Goal: Task Accomplishment & Management: Complete application form

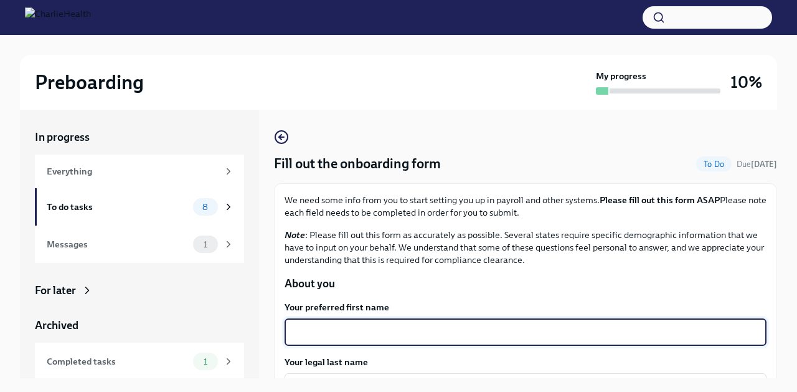
click at [352, 334] on textarea "Your preferred first name" at bounding box center [525, 331] width 467 height 15
type textarea "Ayisha"
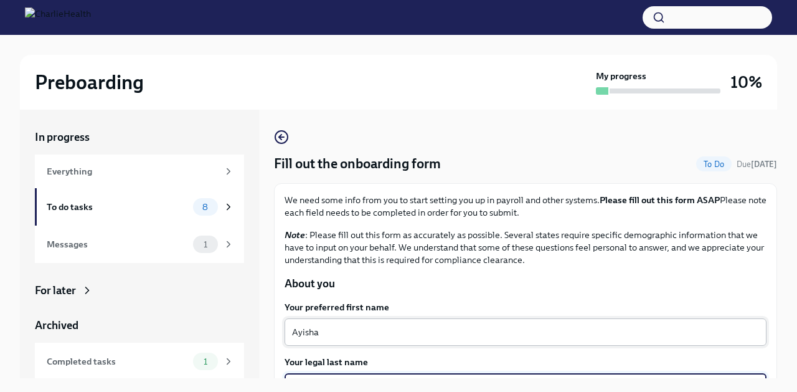
scroll to position [143, 0]
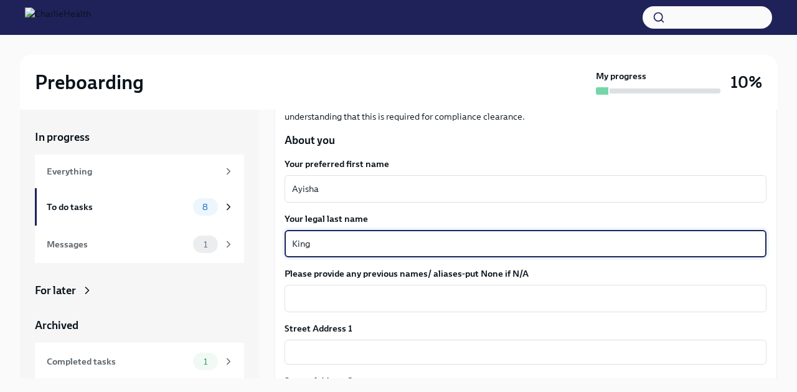
type textarea "King"
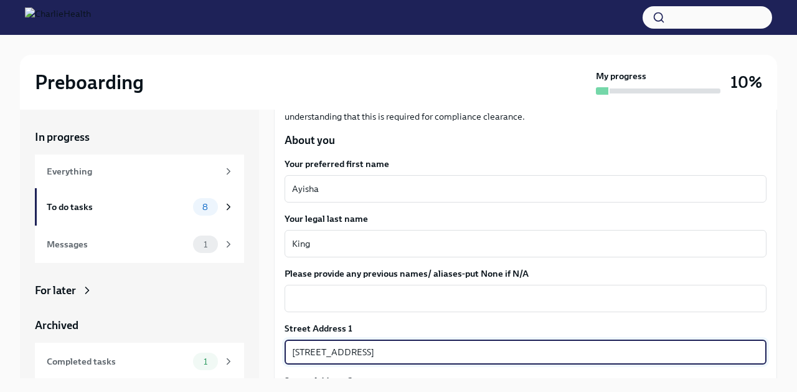
type input "[STREET_ADDRESS]"
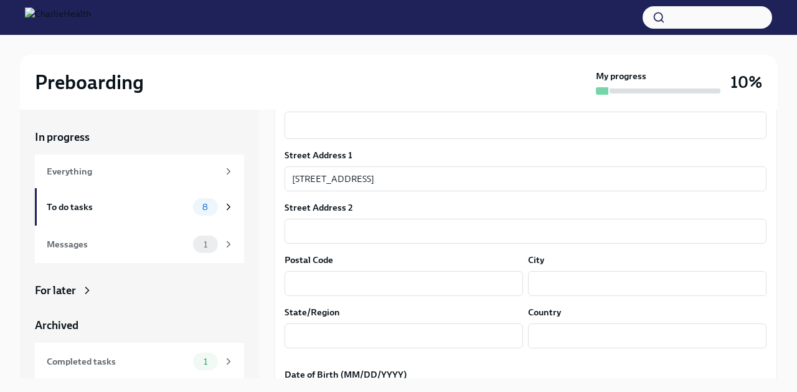
scroll to position [322, 0]
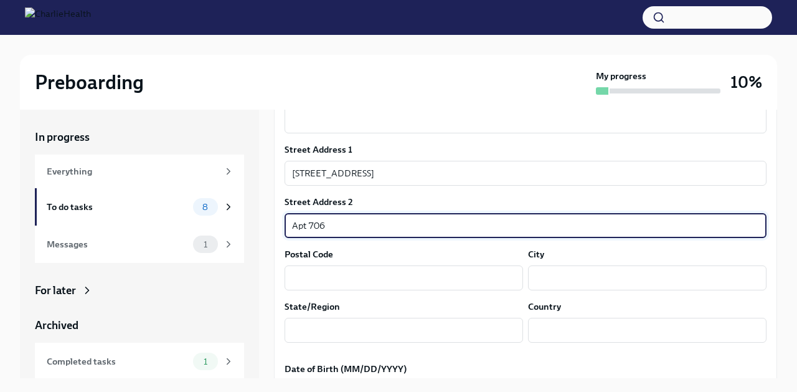
type input "Apt 706"
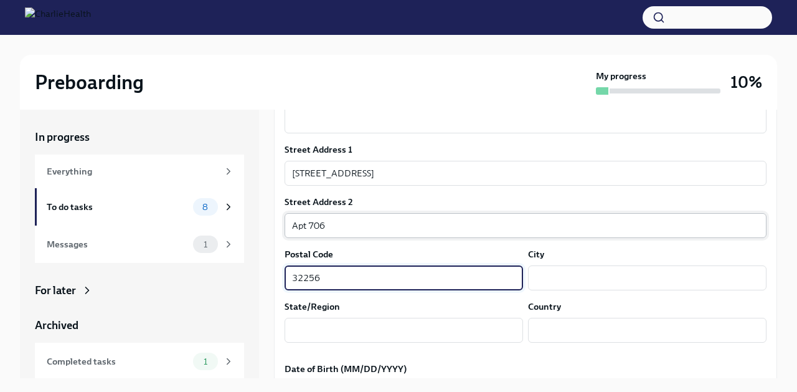
type input "32256"
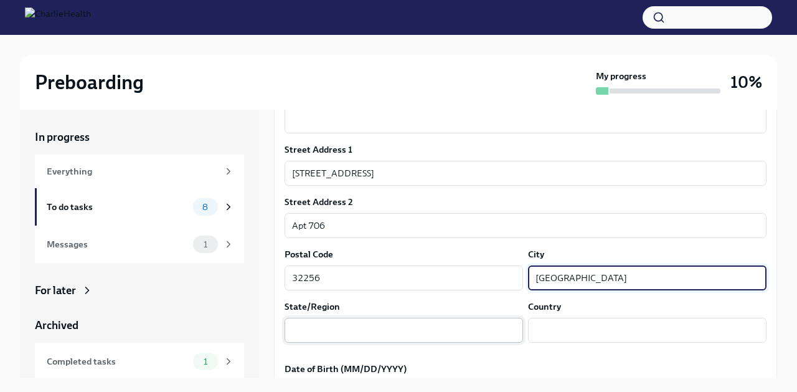
type input "[GEOGRAPHIC_DATA]"
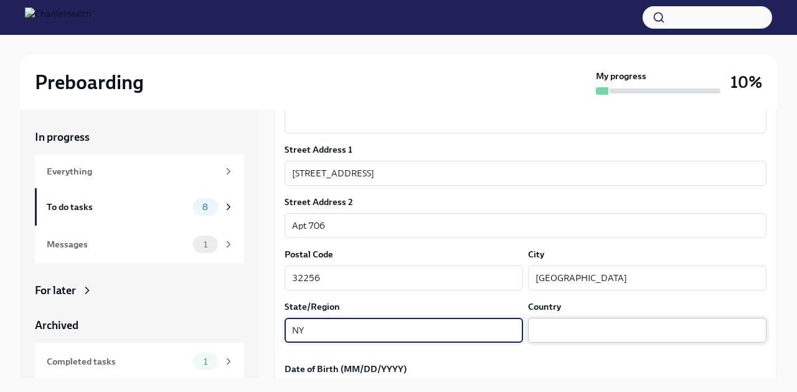
type input "NY"
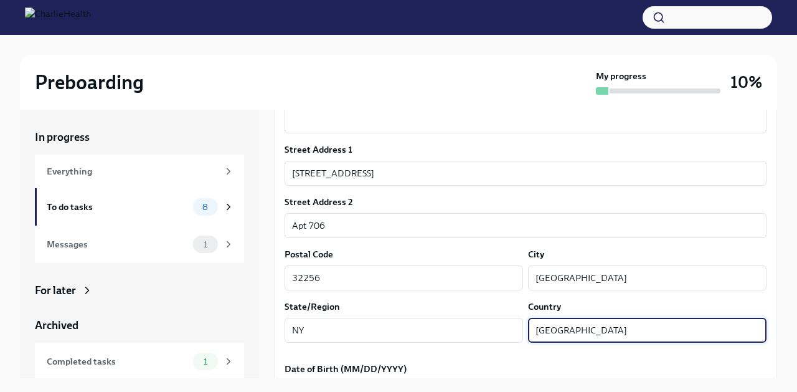
type input "[GEOGRAPHIC_DATA]"
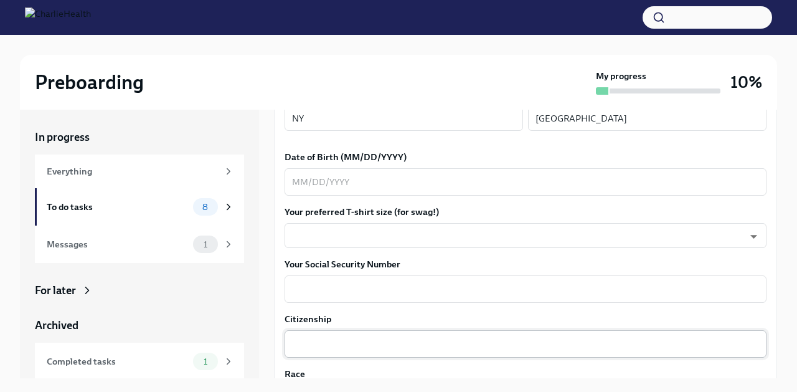
scroll to position [542, 0]
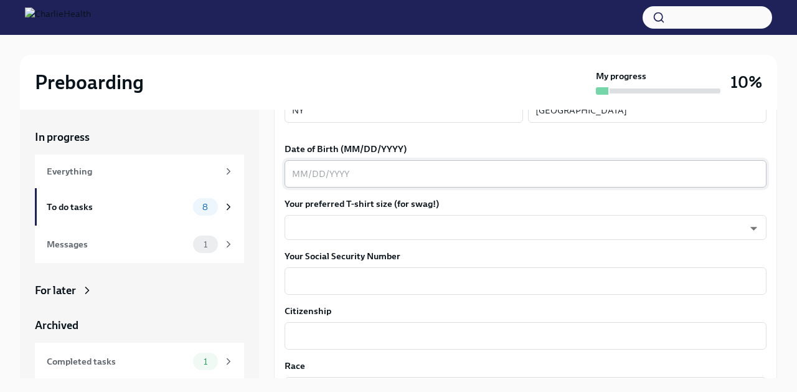
click at [301, 172] on textarea "Date of Birth (MM/DD/YYYY)" at bounding box center [525, 173] width 467 height 15
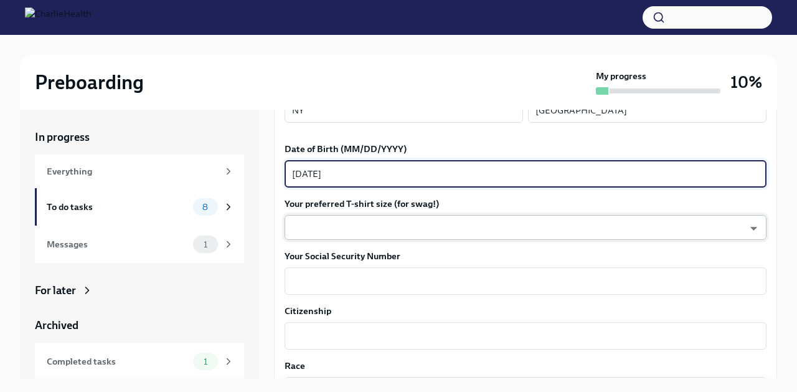
type textarea "[DATE]"
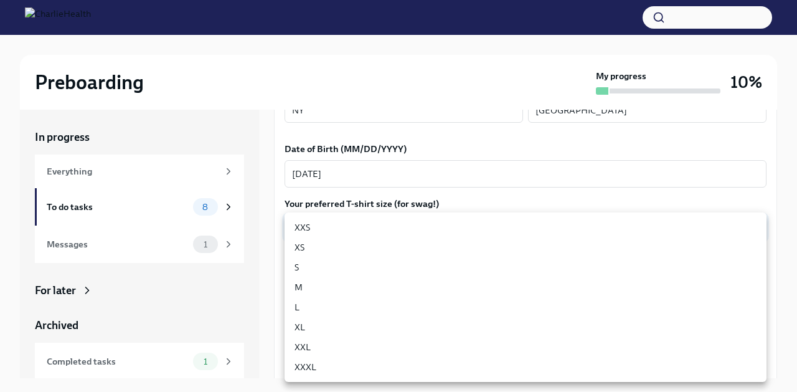
click at [296, 223] on body "Preboarding My progress 10% In progress Everything To do tasks 8 Messages 1 For…" at bounding box center [398, 206] width 797 height 413
click at [312, 266] on li "S" at bounding box center [525, 267] width 482 height 20
type input "GYTm_qoab"
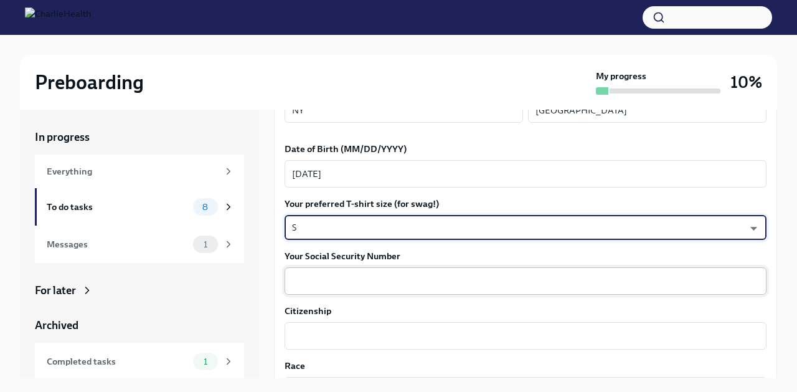
click at [327, 279] on textarea "Your Social Security Number" at bounding box center [525, 280] width 467 height 15
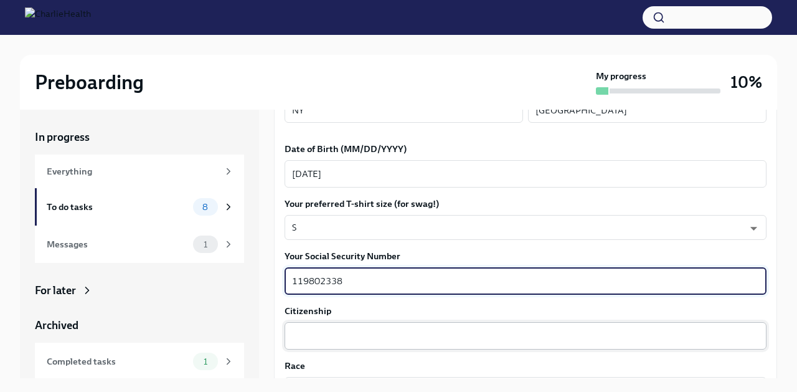
type textarea "119802338"
click at [365, 345] on div "x ​" at bounding box center [525, 335] width 482 height 27
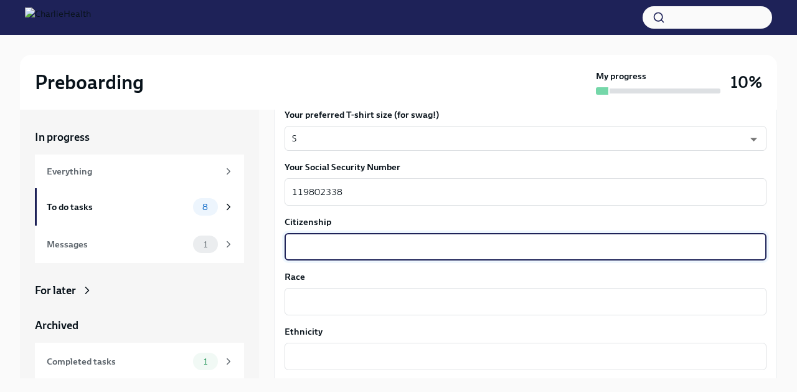
scroll to position [693, 0]
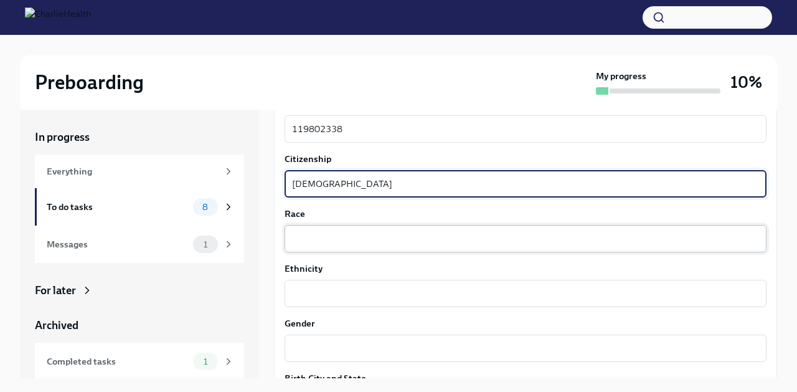
type textarea "[DEMOGRAPHIC_DATA]"
click at [351, 239] on textarea "Race" at bounding box center [525, 238] width 467 height 15
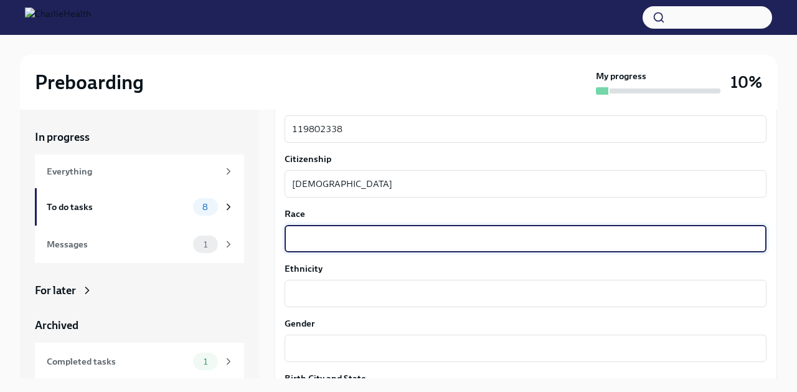
type textarea "2"
type textarea "Two or More"
click at [403, 296] on textarea "Ethnicity" at bounding box center [525, 293] width 467 height 15
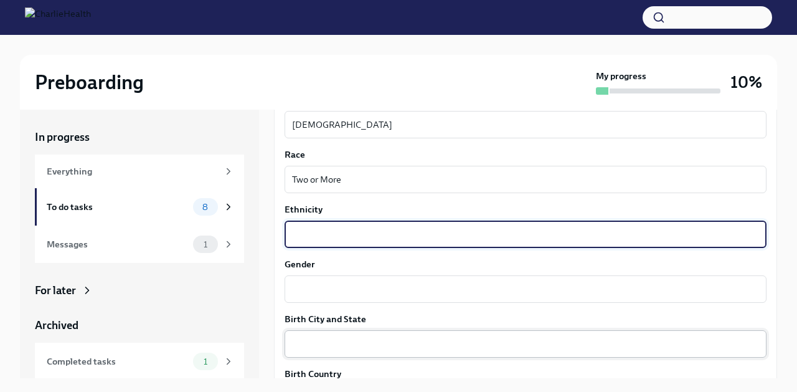
scroll to position [752, 0]
type textarea "Choose not to answer"
click at [376, 296] on textarea "Gender" at bounding box center [525, 289] width 467 height 15
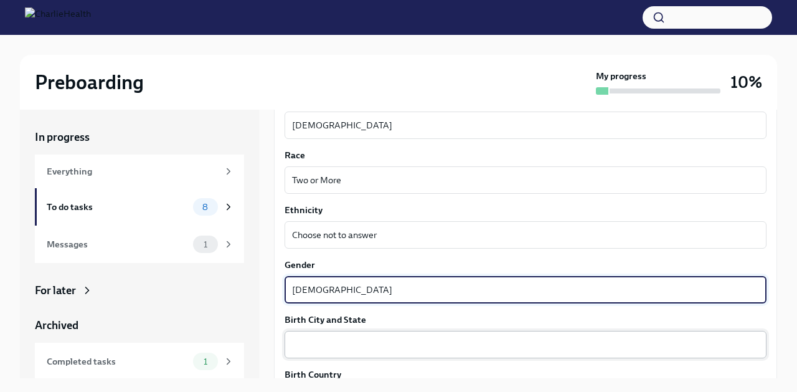
type textarea "[DEMOGRAPHIC_DATA]"
click at [345, 349] on textarea "Birth City and State" at bounding box center [525, 344] width 467 height 15
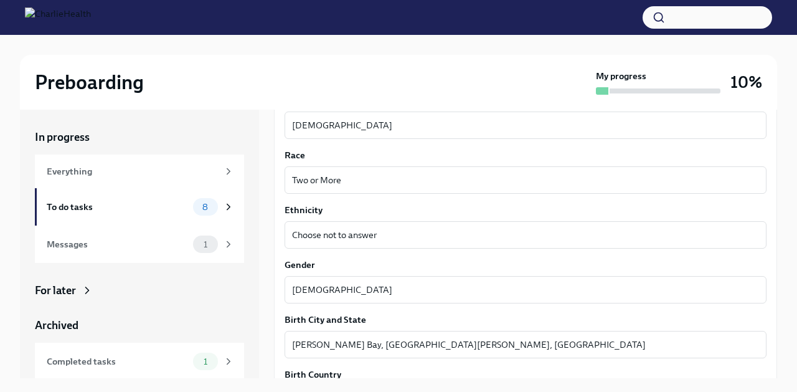
click at [760, 316] on label "Birth City and State" at bounding box center [525, 319] width 482 height 12
click at [759, 337] on textarea "[PERSON_NAME] Bay, [GEOGRAPHIC_DATA][PERSON_NAME], [GEOGRAPHIC_DATA]" at bounding box center [525, 344] width 467 height 15
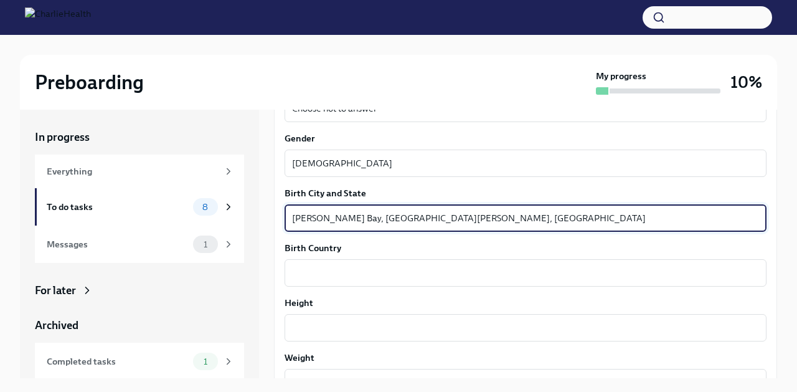
scroll to position [879, 0]
type textarea "[PERSON_NAME] Bay, [GEOGRAPHIC_DATA][PERSON_NAME]"
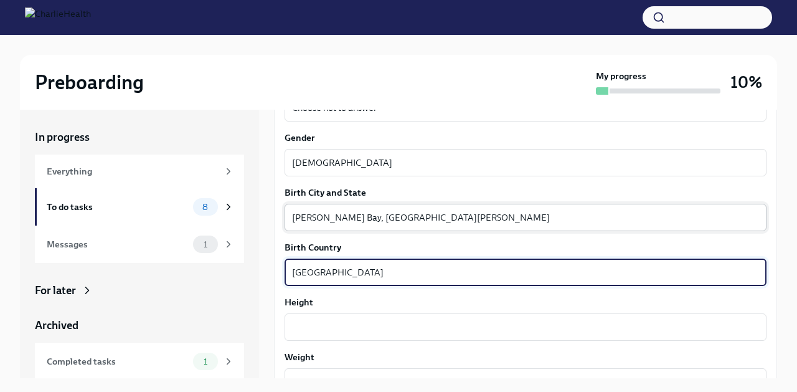
type textarea "[GEOGRAPHIC_DATA]"
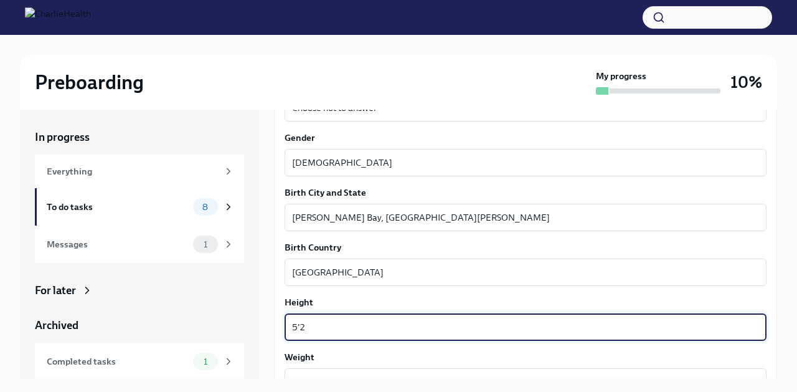
type textarea "5'2"
click at [762, 300] on label "Height" at bounding box center [525, 302] width 482 height 12
click at [759, 319] on textarea "5'2" at bounding box center [525, 326] width 467 height 15
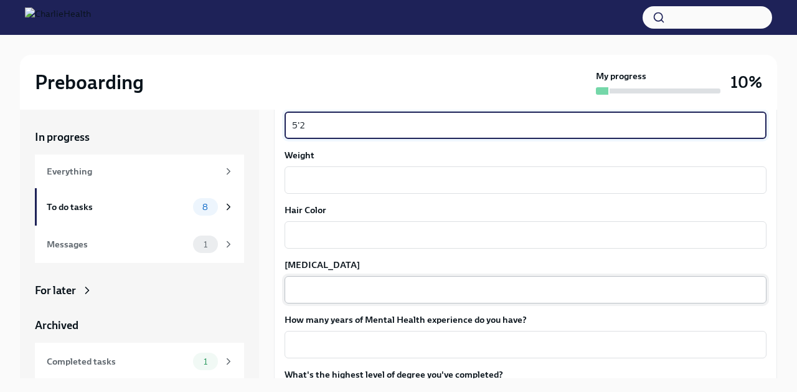
scroll to position [1082, 0]
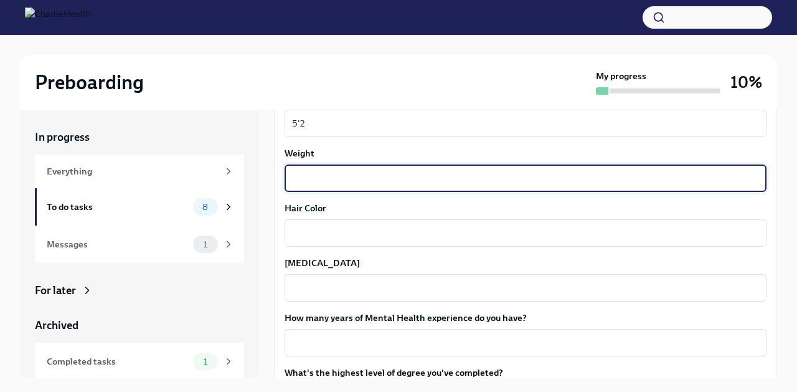
click at [647, 177] on textarea "Weight" at bounding box center [525, 178] width 467 height 15
type textarea "140"
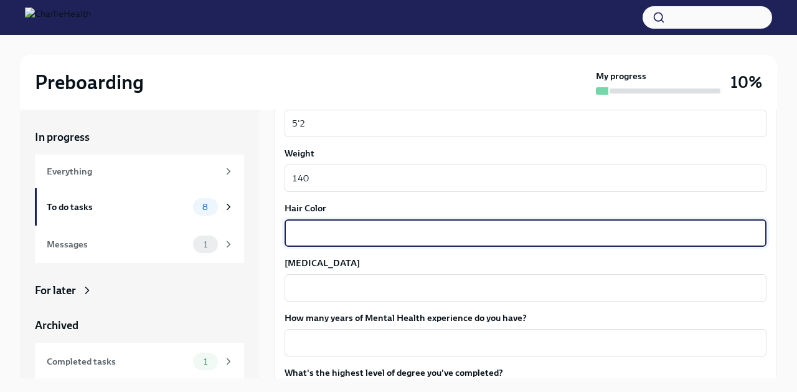
click at [601, 240] on textarea "Hair Color" at bounding box center [525, 232] width 467 height 15
type textarea "Black"
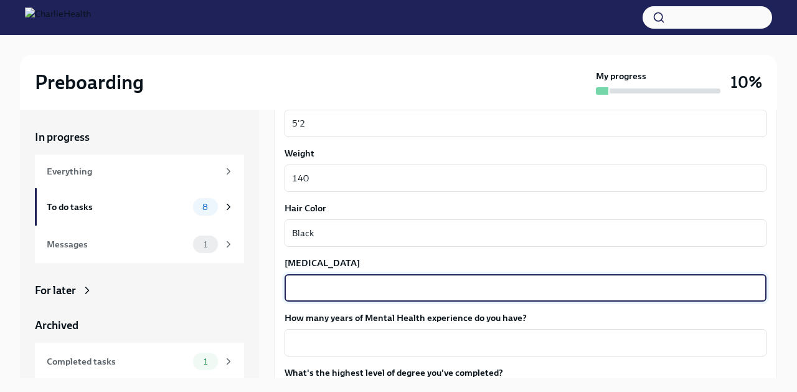
click at [598, 289] on textarea "[MEDICAL_DATA]" at bounding box center [525, 287] width 467 height 15
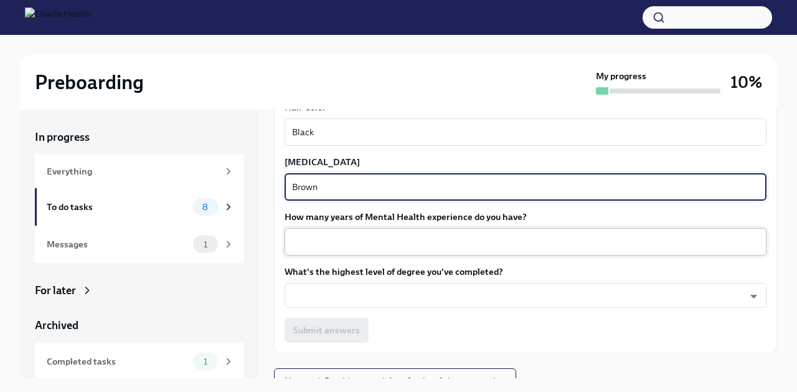
scroll to position [1185, 0]
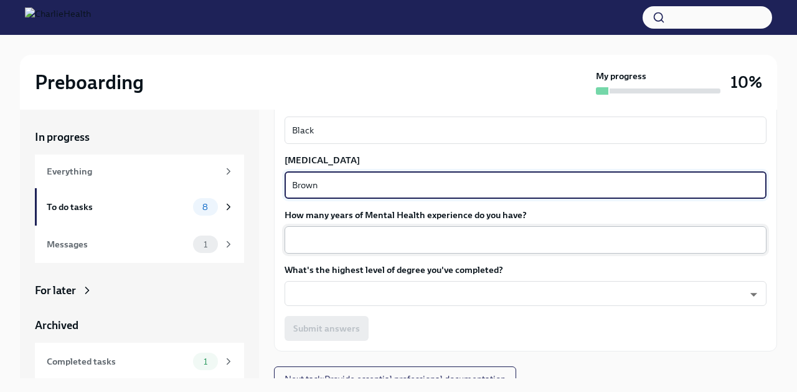
type textarea "Brown"
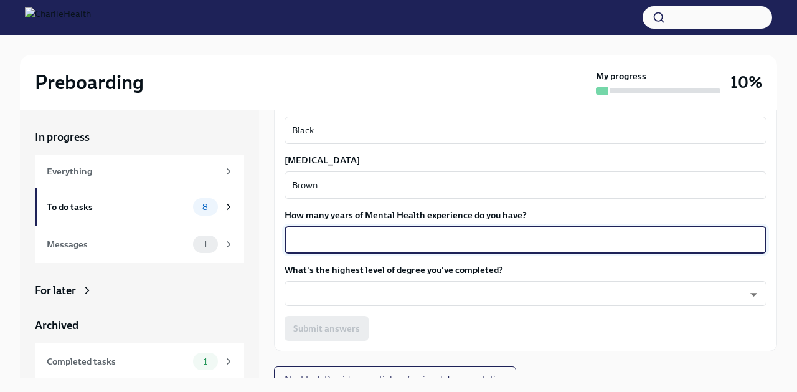
click at [548, 235] on textarea "How many years of Mental Health experience do you have?" at bounding box center [525, 239] width 467 height 15
type textarea "0"
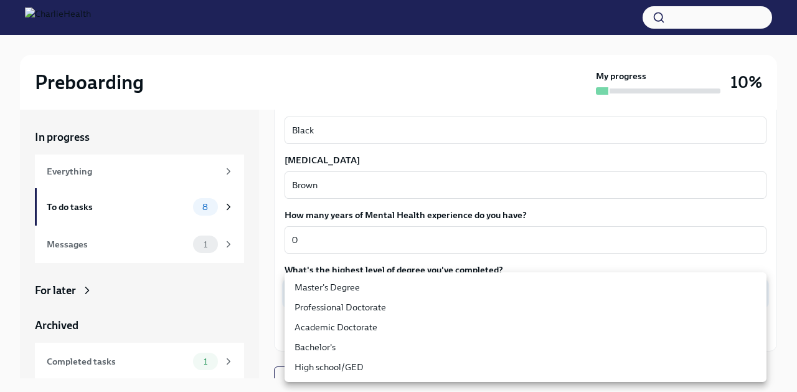
click at [604, 291] on body "Preboarding My progress 10% In progress Everything To do tasks 8 Messages 1 For…" at bounding box center [398, 206] width 797 height 413
click at [617, 339] on li "Bachelor's" at bounding box center [525, 347] width 482 height 20
type input "oQxEXK86X"
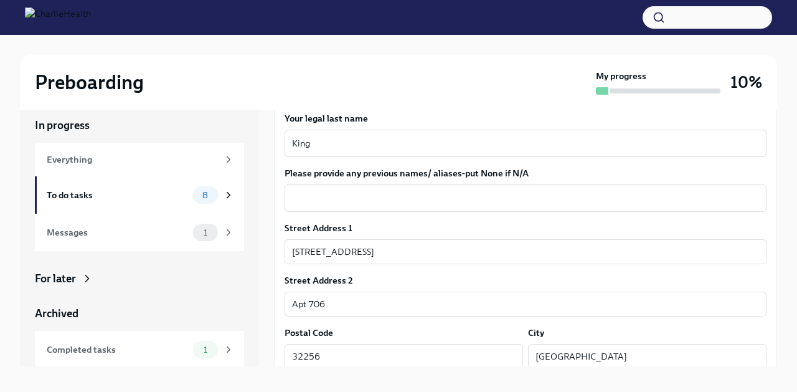
scroll to position [221, 0]
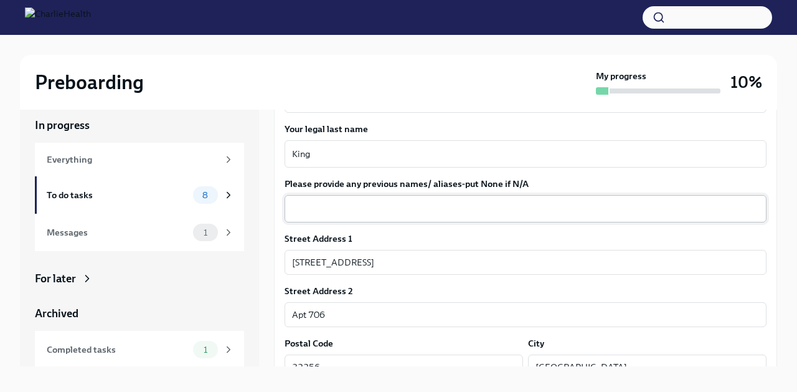
click at [535, 212] on textarea "Please provide any previous names/ aliases-put None if N/A" at bounding box center [525, 208] width 467 height 15
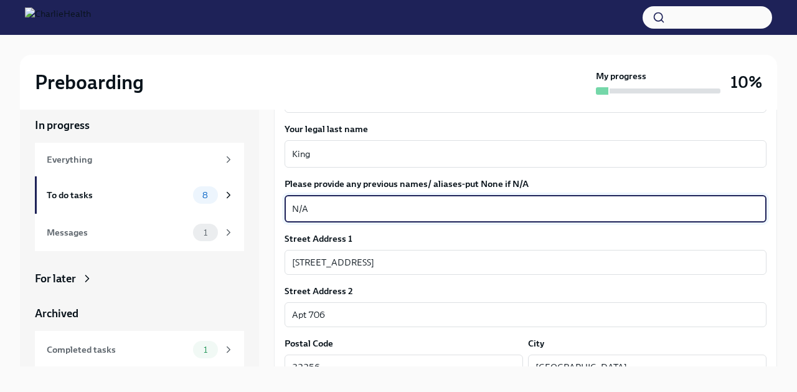
type textarea "N/A"
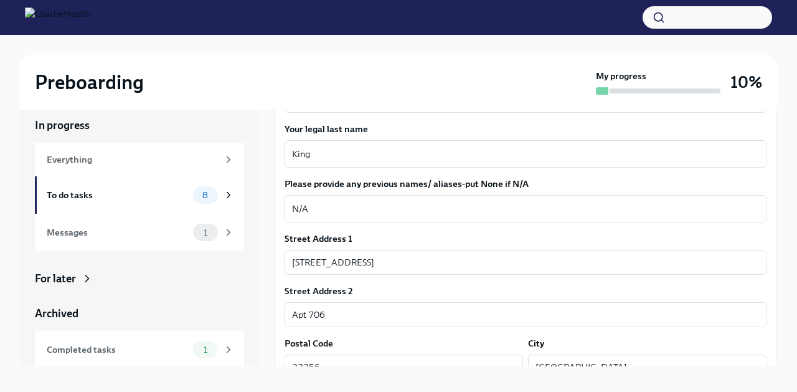
click at [754, 241] on div "Street Address 1" at bounding box center [525, 238] width 482 height 12
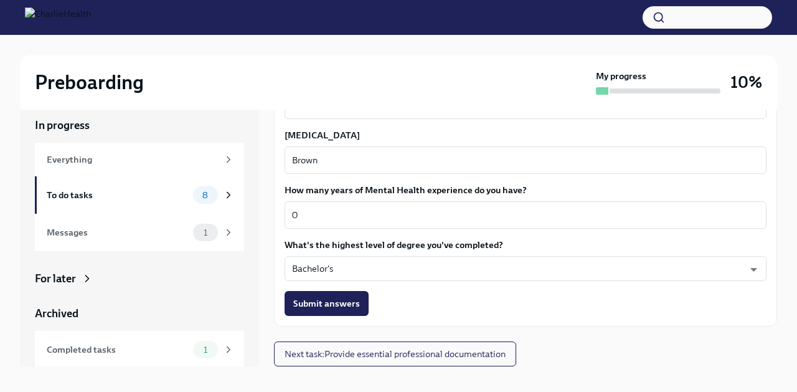
scroll to position [1198, 0]
click at [349, 307] on span "Submit answers" at bounding box center [326, 303] width 67 height 12
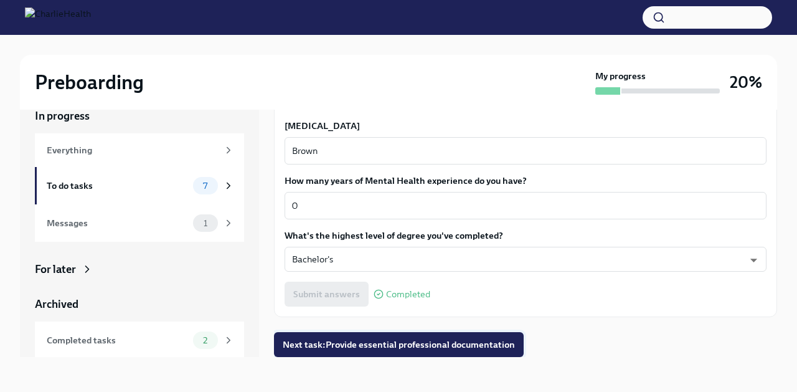
click at [384, 342] on span "Next task : Provide essential professional documentation" at bounding box center [399, 344] width 232 height 12
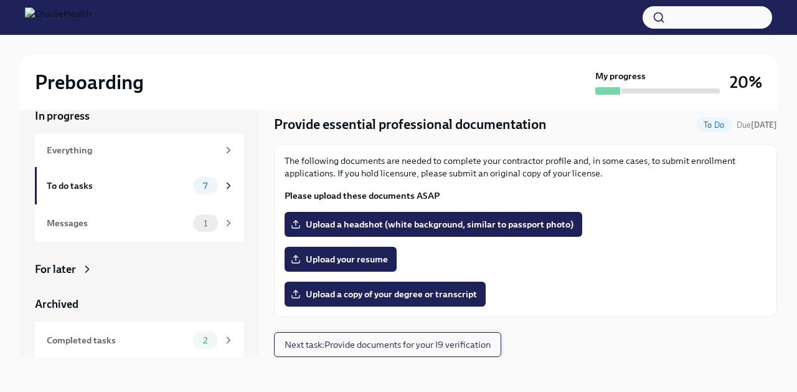
scroll to position [21, 0]
click at [334, 222] on span "Upload a headshot (white background, similar to passport photo)" at bounding box center [433, 224] width 280 height 12
click at [0, 0] on input "Upload a headshot (white background, similar to passport photo)" at bounding box center [0, 0] width 0 height 0
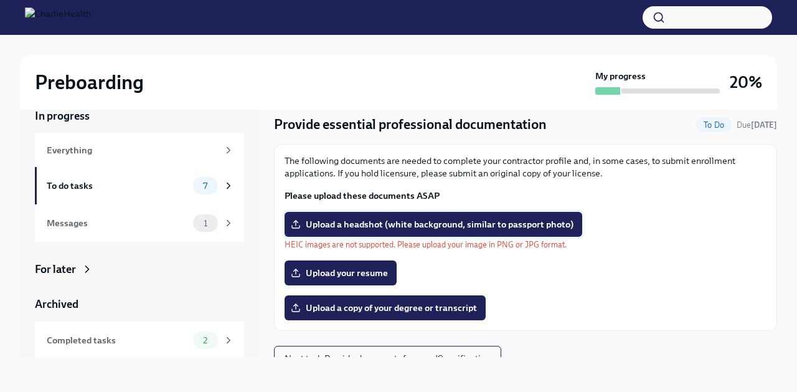
click at [496, 227] on span "Upload a headshot (white background, similar to passport photo)" at bounding box center [433, 224] width 280 height 12
click at [0, 0] on input "Upload a headshot (white background, similar to passport photo)" at bounding box center [0, 0] width 0 height 0
click at [498, 225] on span "Upload a headshot (white background, similar to passport photo)" at bounding box center [433, 224] width 280 height 12
click at [0, 0] on input "Upload a headshot (white background, similar to passport photo)" at bounding box center [0, 0] width 0 height 0
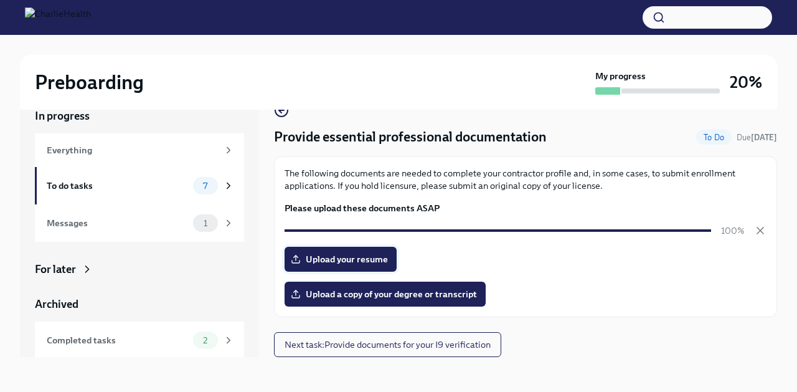
click at [349, 261] on span "Upload your resume" at bounding box center [340, 259] width 95 height 12
click at [0, 0] on input "Upload your resume" at bounding box center [0, 0] width 0 height 0
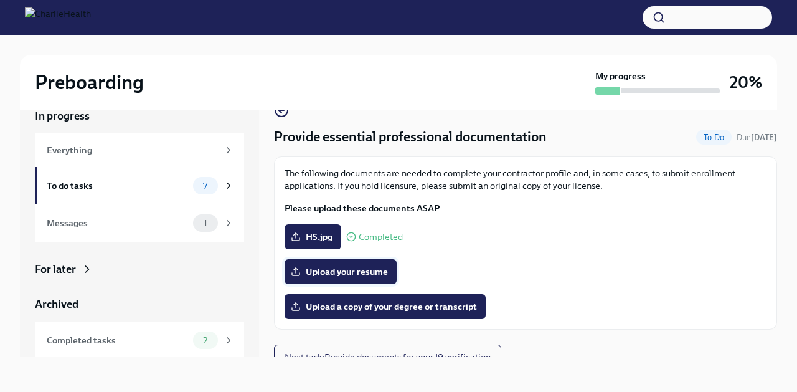
click at [334, 275] on span "Upload your resume" at bounding box center [340, 271] width 95 height 12
click at [0, 0] on input "Upload your resume" at bounding box center [0, 0] width 0 height 0
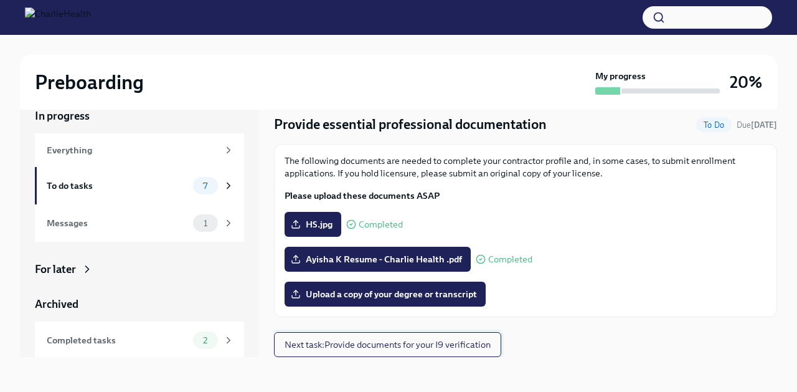
scroll to position [18, 0]
click at [397, 348] on span "Next task : Provide documents for your I9 verification" at bounding box center [387, 344] width 206 height 12
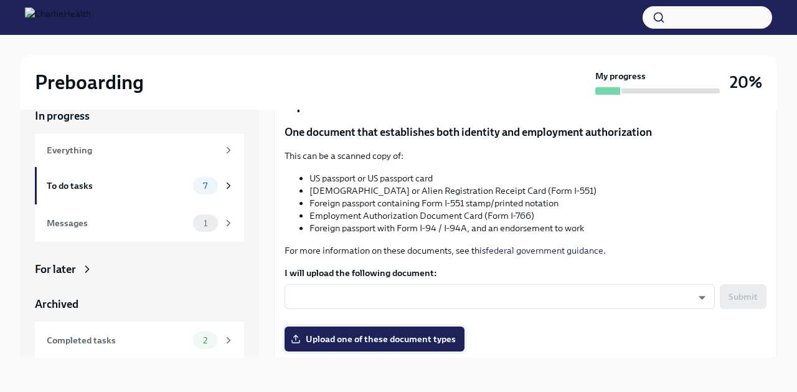
scroll to position [110, 0]
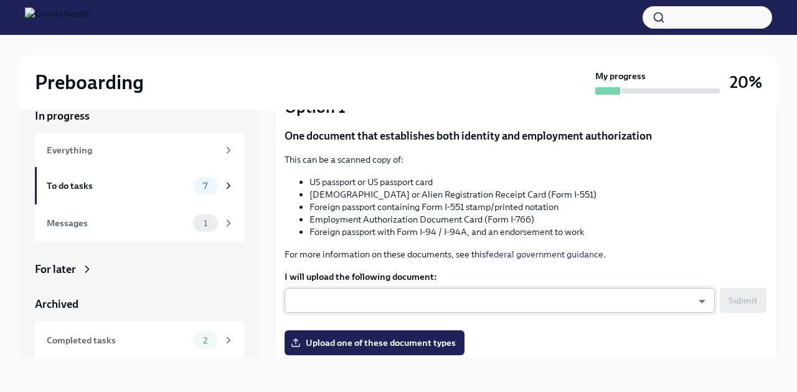
click at [375, 299] on body "Preboarding My progress 20% In progress Everything To do tasks 7 Messages 1 For…" at bounding box center [398, 185] width 797 height 413
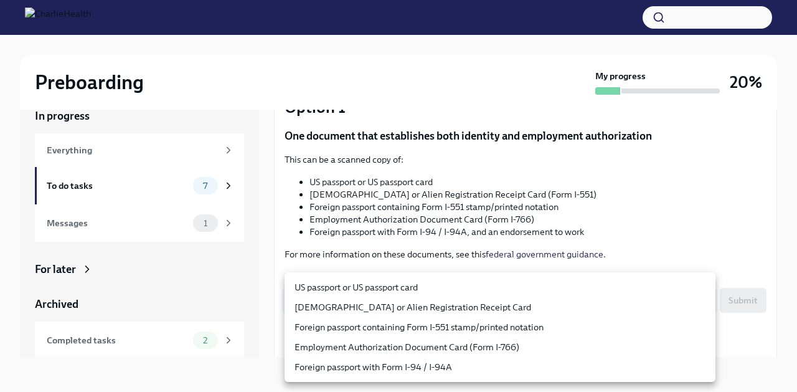
click at [376, 288] on li "US passport or US passport card" at bounding box center [499, 287] width 431 height 20
type input "KnYOjnC8x"
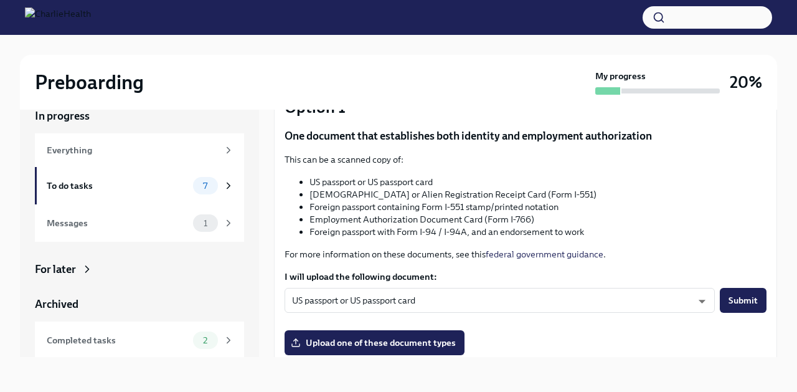
click at [786, 237] on div "Preboarding My progress 20% In progress Everything To do tasks 7 Messages 1 For…" at bounding box center [398, 203] width 797 height 378
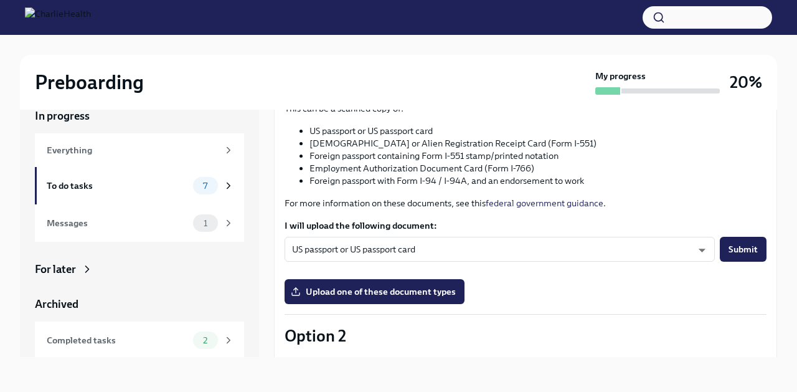
scroll to position [166, 0]
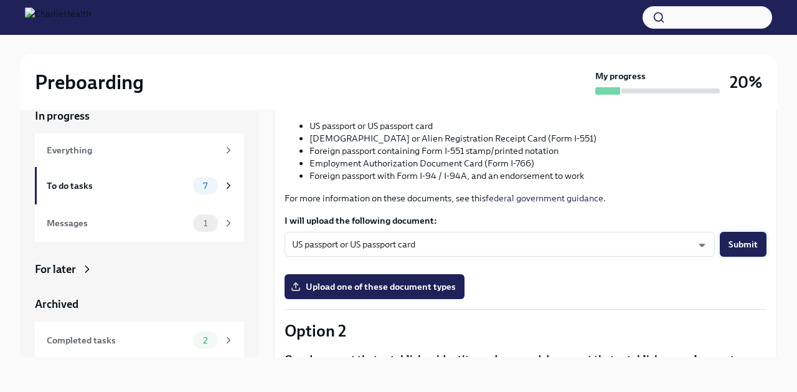
click at [754, 242] on span "Submit" at bounding box center [742, 244] width 29 height 12
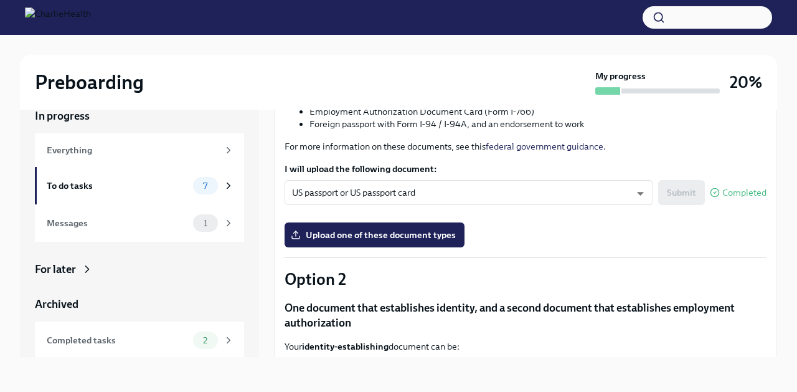
scroll to position [218, 0]
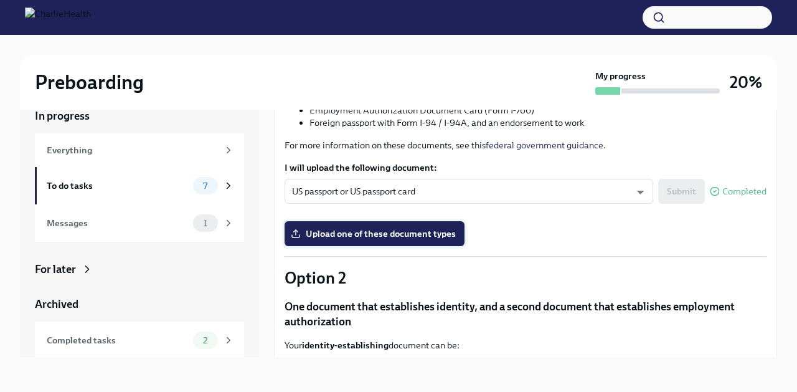
click at [383, 233] on span "Upload one of these document types" at bounding box center [374, 233] width 162 height 12
click at [0, 0] on input "Upload one of these document types" at bounding box center [0, 0] width 0 height 0
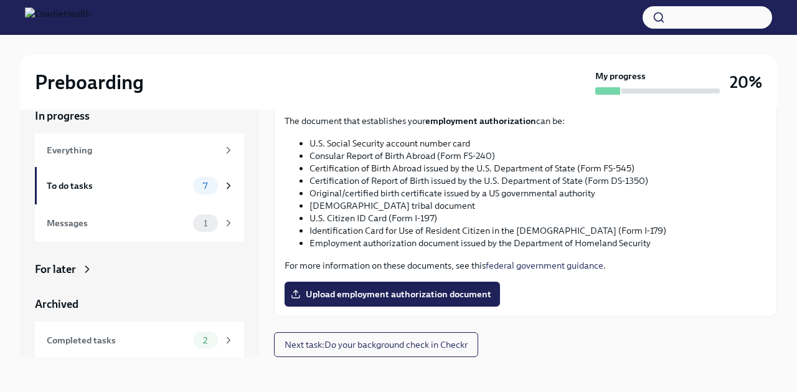
scroll to position [619, 0]
click at [429, 352] on button "Next task : Do your background check in Checkr" at bounding box center [376, 344] width 204 height 25
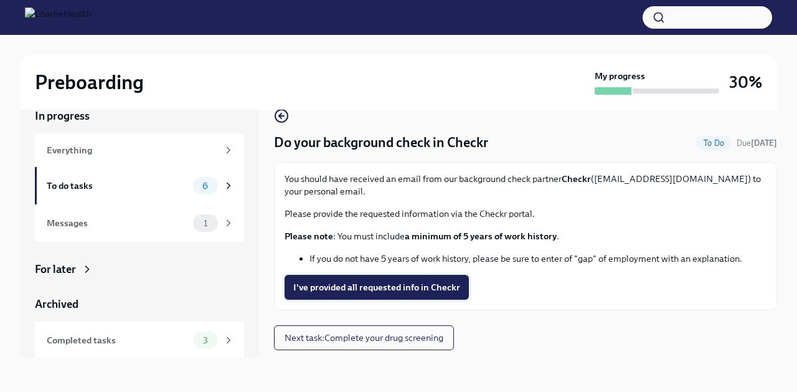
click at [430, 295] on button "I've provided all requested info in Checkr" at bounding box center [376, 286] width 184 height 25
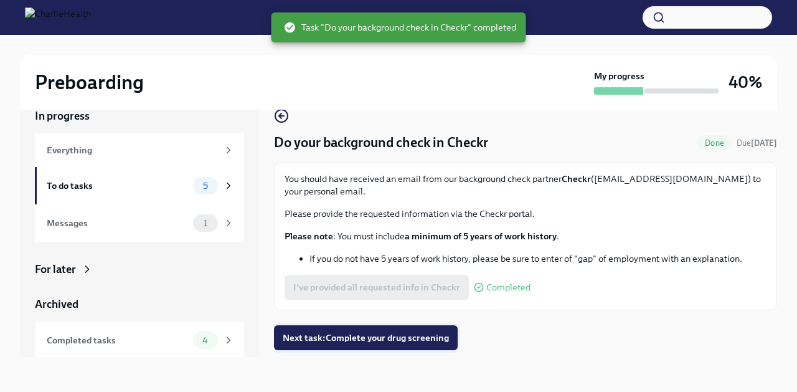
click at [392, 338] on span "Next task : Complete your drug screening" at bounding box center [366, 337] width 166 height 12
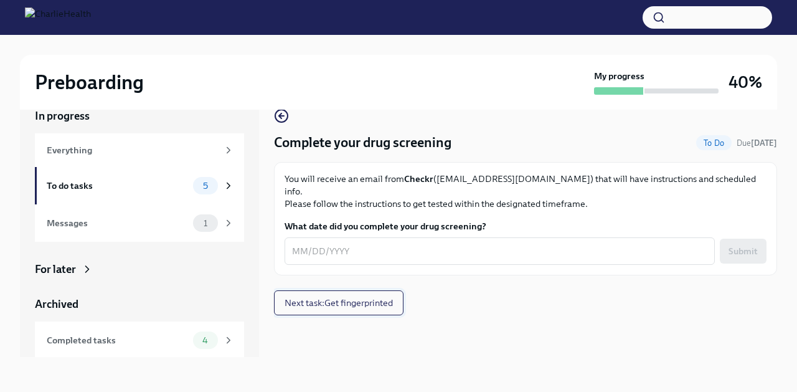
click at [393, 296] on span "Next task : Get fingerprinted" at bounding box center [338, 302] width 108 height 12
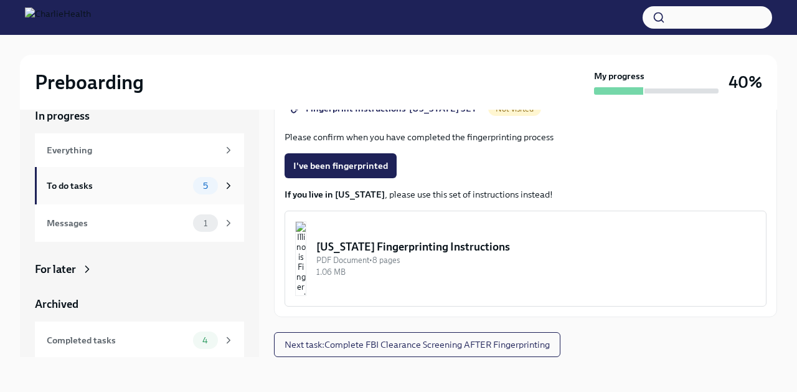
click at [179, 193] on div "To do tasks 5" at bounding box center [140, 185] width 187 height 17
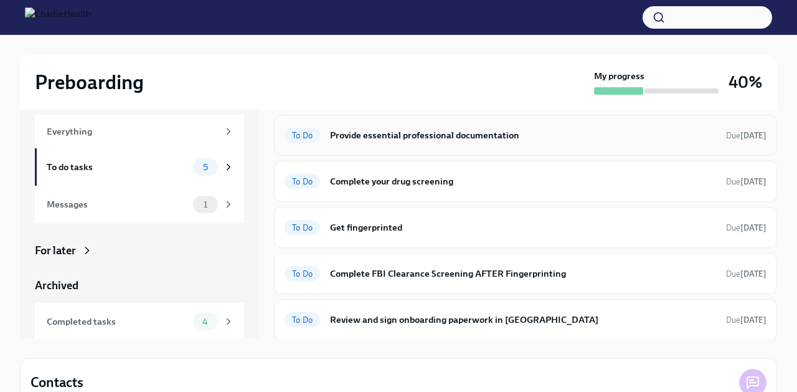
click at [520, 141] on h6 "Provide essential professional documentation" at bounding box center [523, 135] width 386 height 14
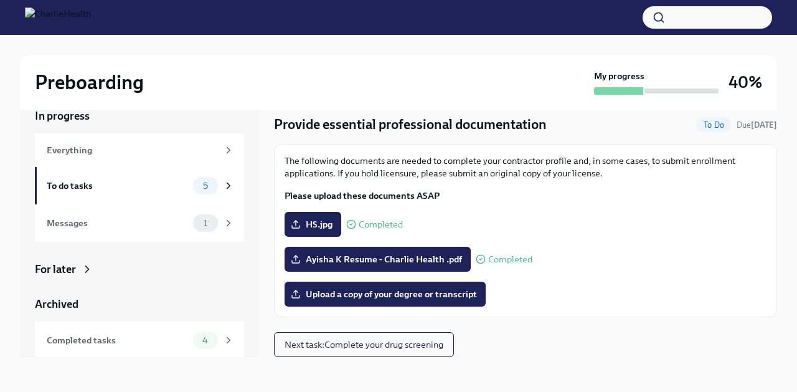
scroll to position [18, 0]
click at [162, 180] on div "To do tasks" at bounding box center [117, 186] width 141 height 14
